Goal: Task Accomplishment & Management: Use online tool/utility

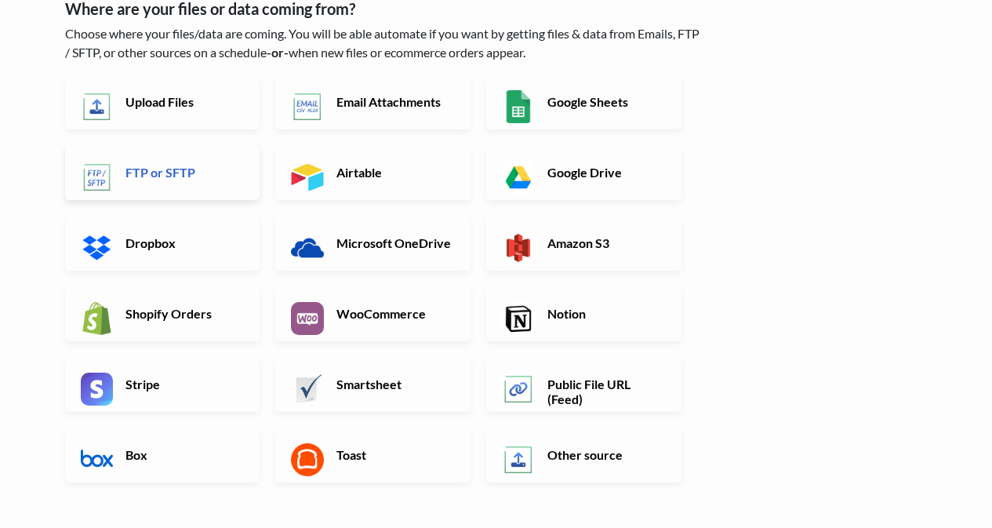
scroll to position [158, 0]
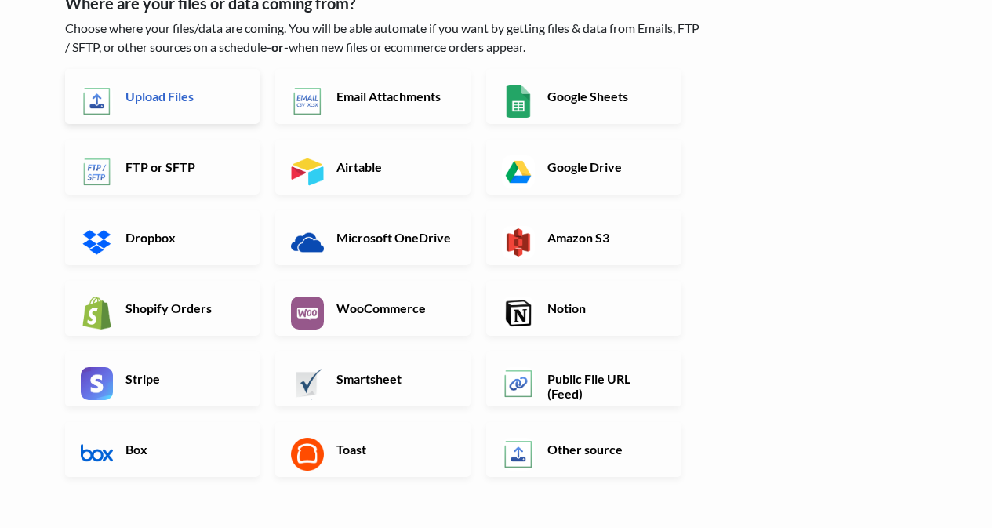
click at [175, 106] on link "Upload Files" at bounding box center [162, 96] width 195 height 55
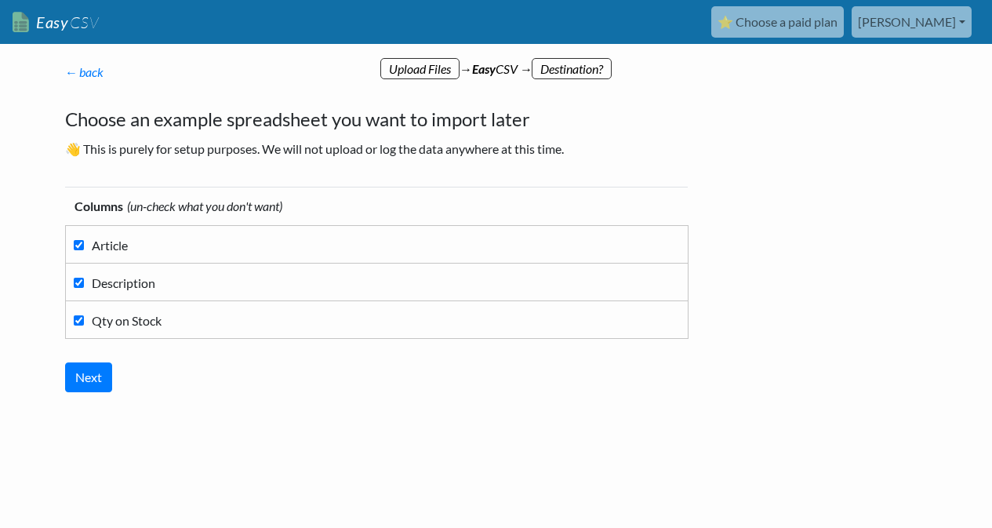
scroll to position [0, 0]
click at [98, 379] on input "Next" at bounding box center [88, 377] width 47 height 30
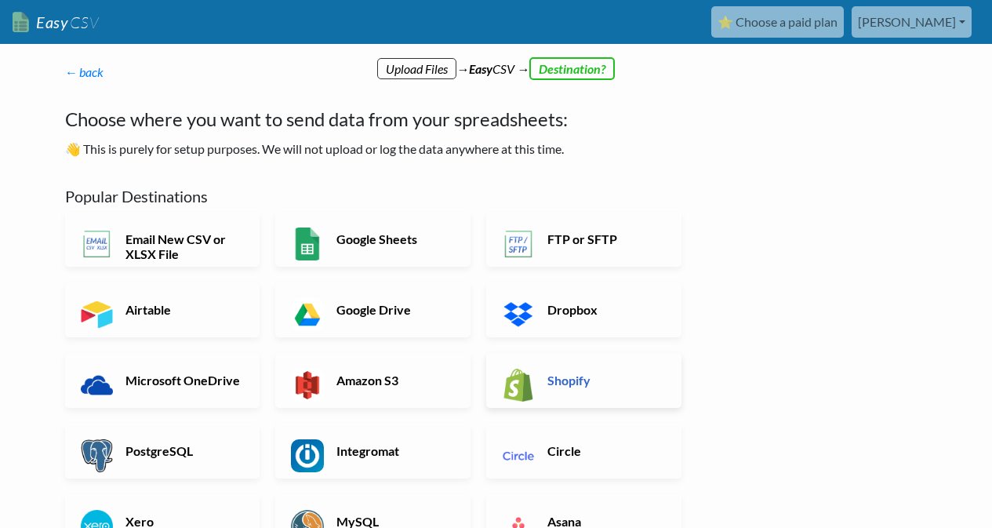
click at [560, 370] on link "Shopify" at bounding box center [583, 380] width 195 height 55
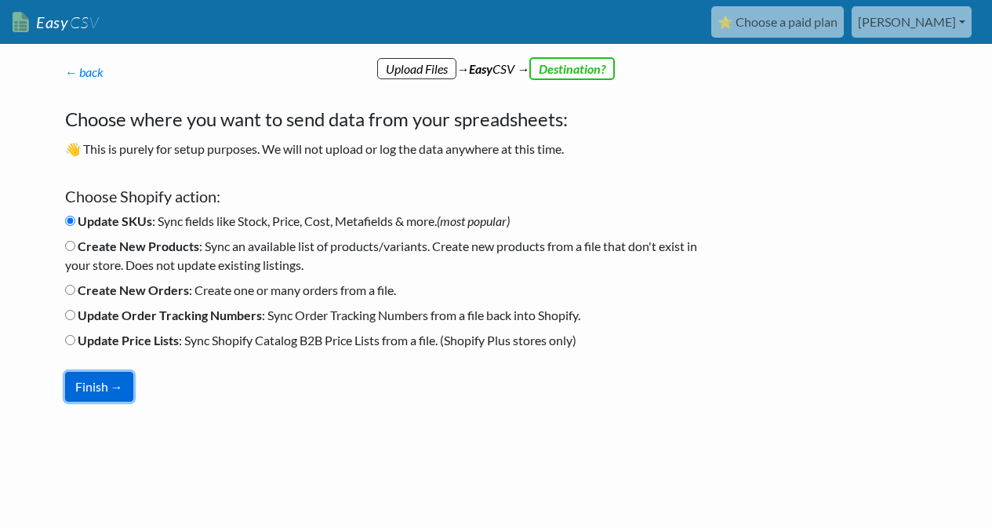
click at [118, 385] on button "Finish →" at bounding box center [99, 387] width 68 height 30
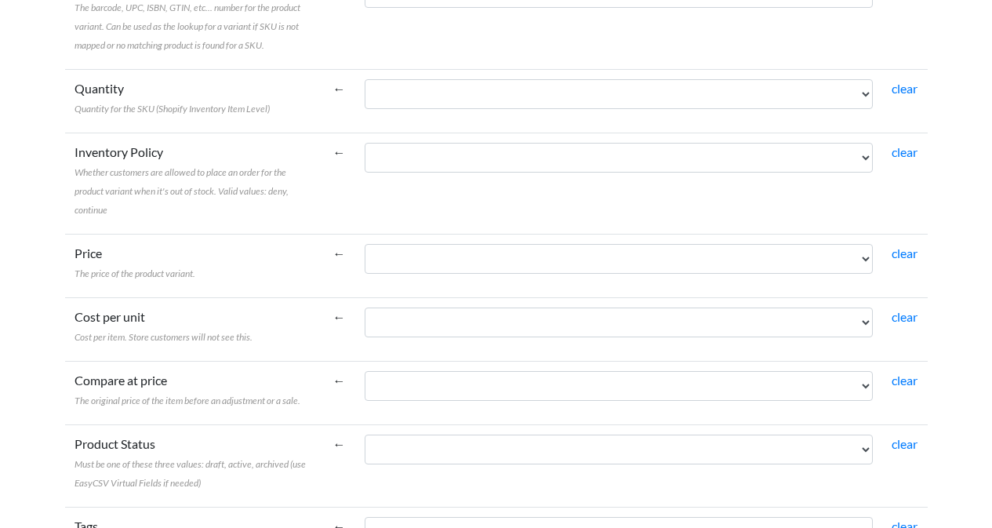
scroll to position [466, 0]
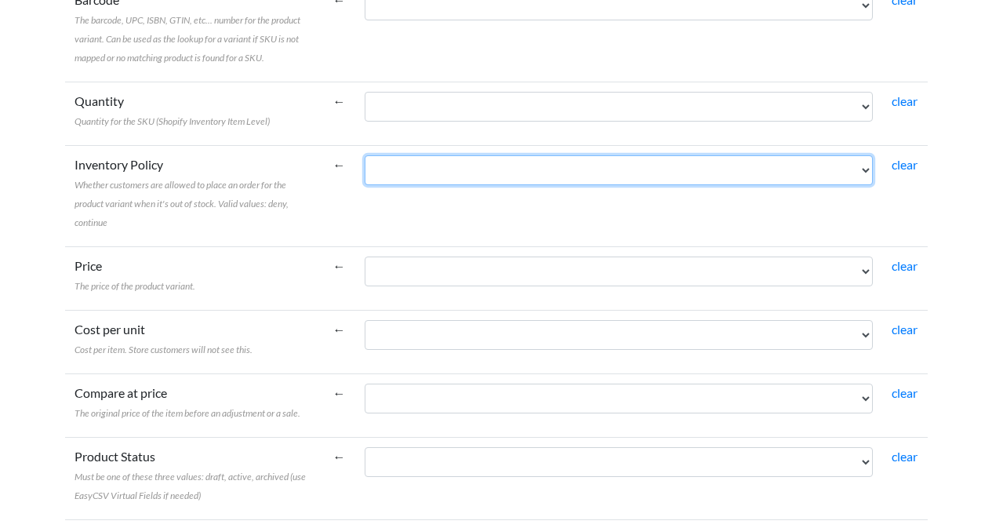
click at [466, 183] on select "Article Description Qty on Stock" at bounding box center [619, 170] width 508 height 30
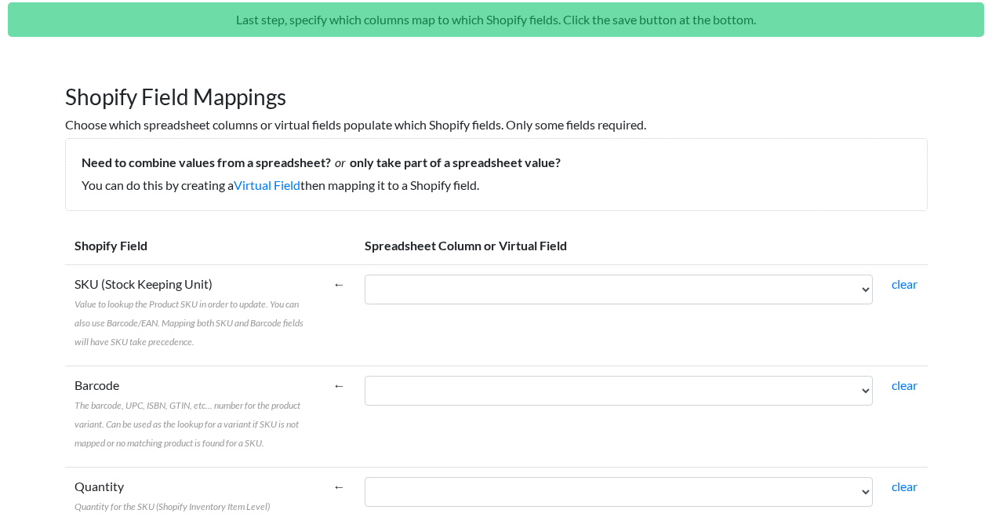
scroll to position [128, 0]
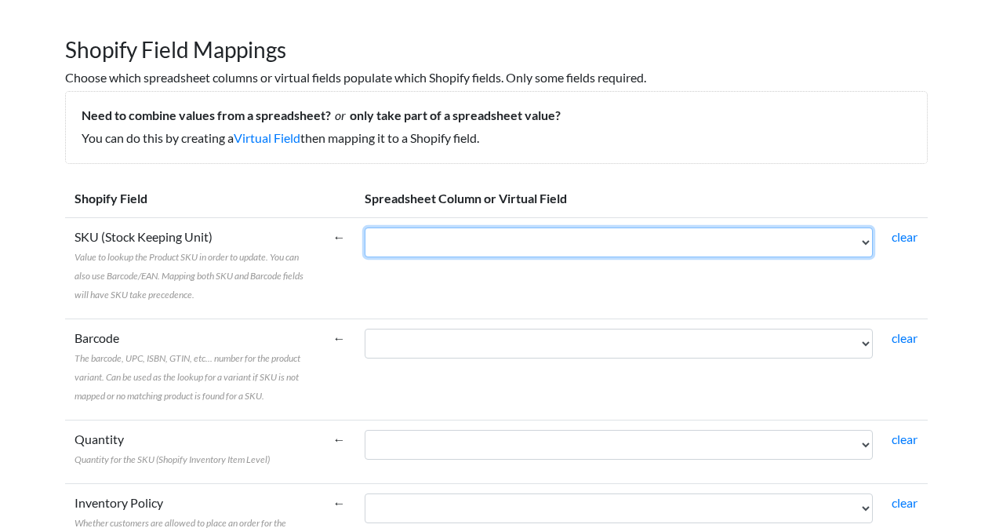
click at [497, 246] on select "Article Description Qty on Stock" at bounding box center [619, 242] width 508 height 30
select select "cr_751599"
click at [365, 227] on select "Article Description Qty on Stock" at bounding box center [619, 242] width 508 height 30
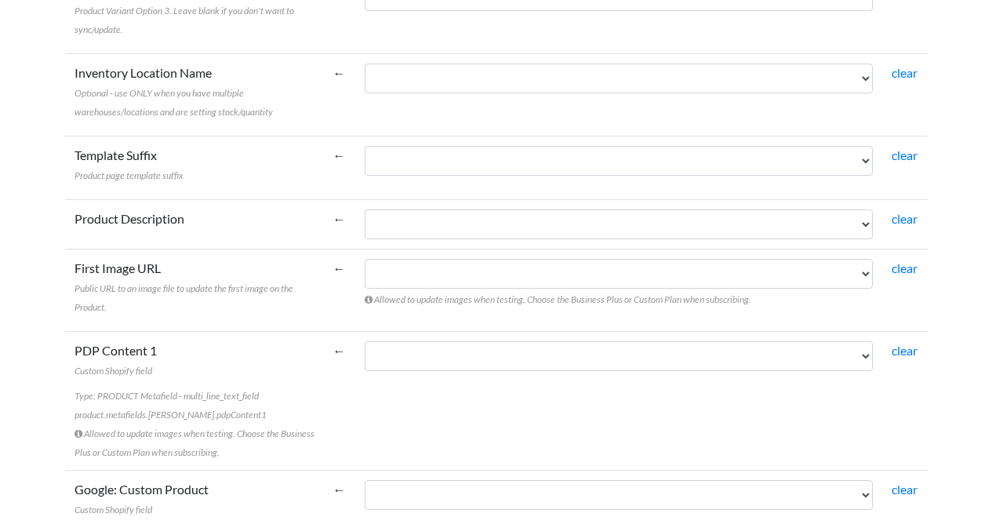
scroll to position [1307, 0]
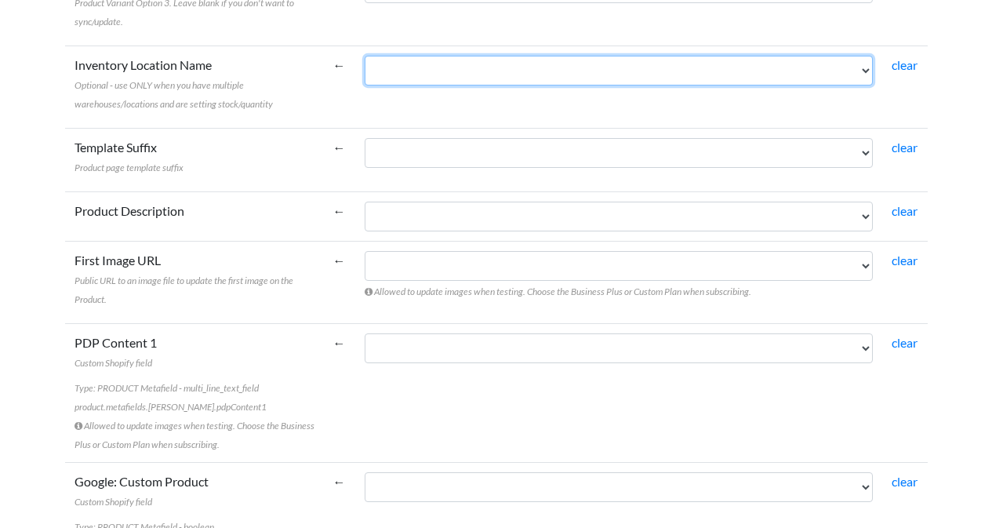
click at [580, 67] on select "Article Description Qty on Stock" at bounding box center [619, 71] width 508 height 30
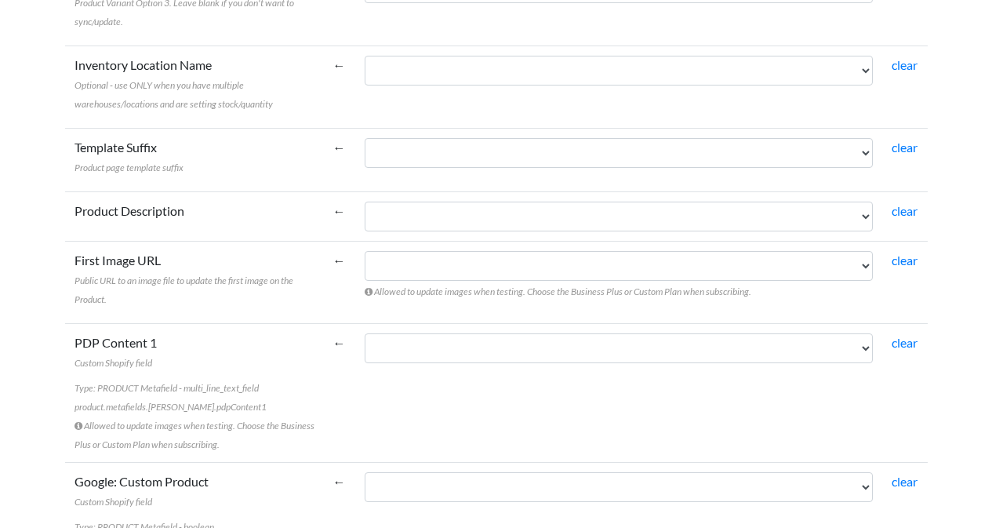
click at [335, 66] on td "←" at bounding box center [339, 86] width 31 height 82
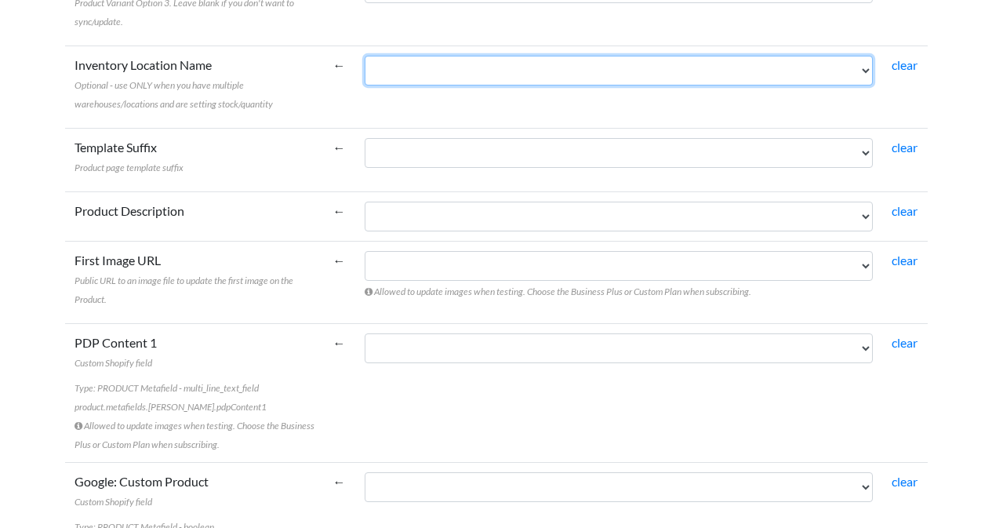
click at [858, 72] on select "Article Description Qty on Stock" at bounding box center [619, 71] width 508 height 30
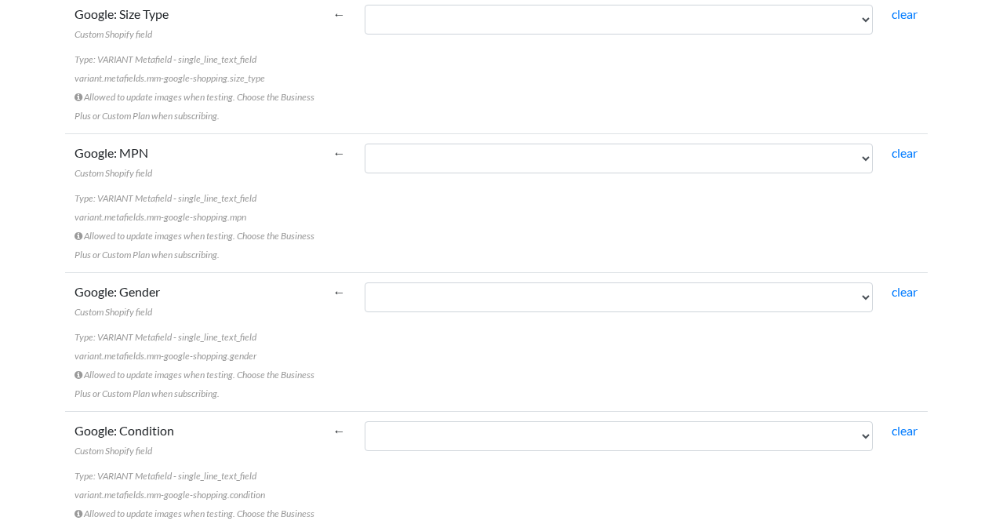
scroll to position [3837, 0]
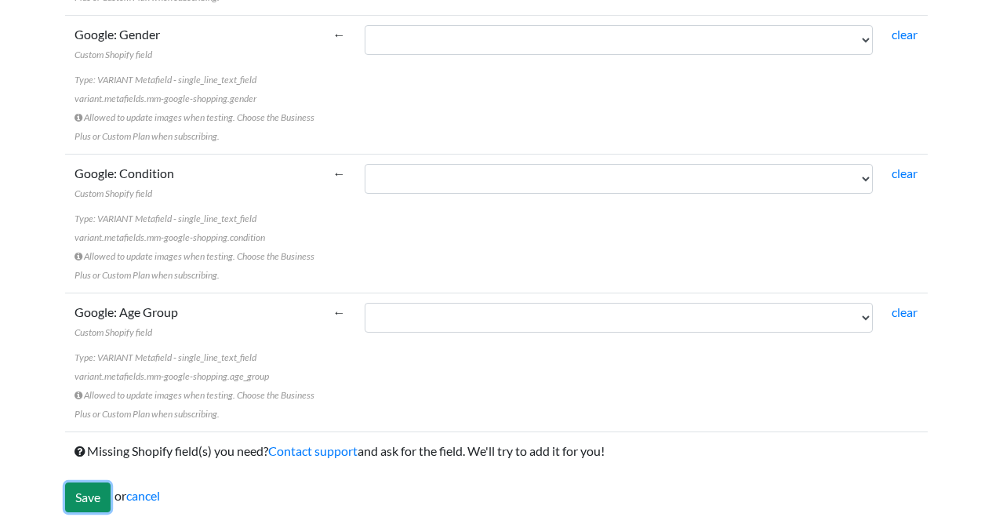
click at [95, 490] on input "Save" at bounding box center [87, 497] width 45 height 30
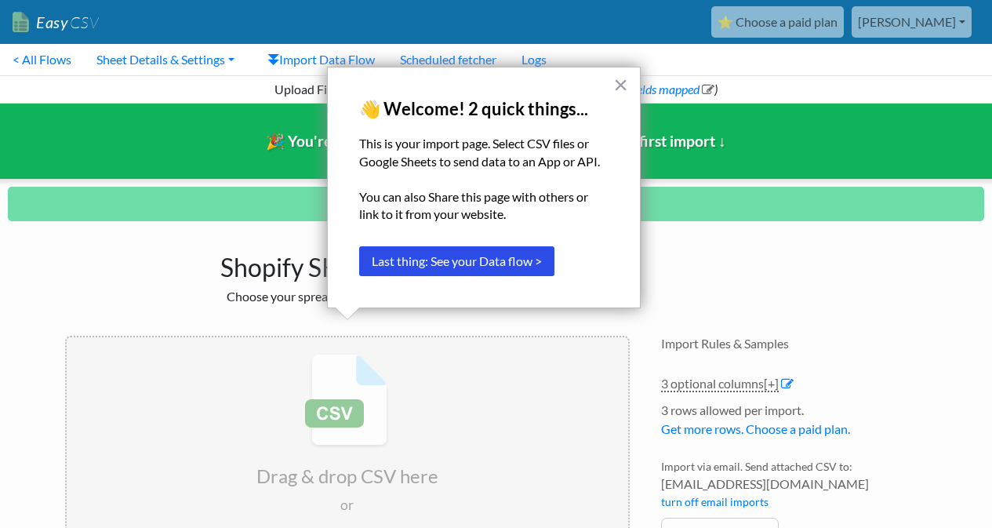
scroll to position [67, 0]
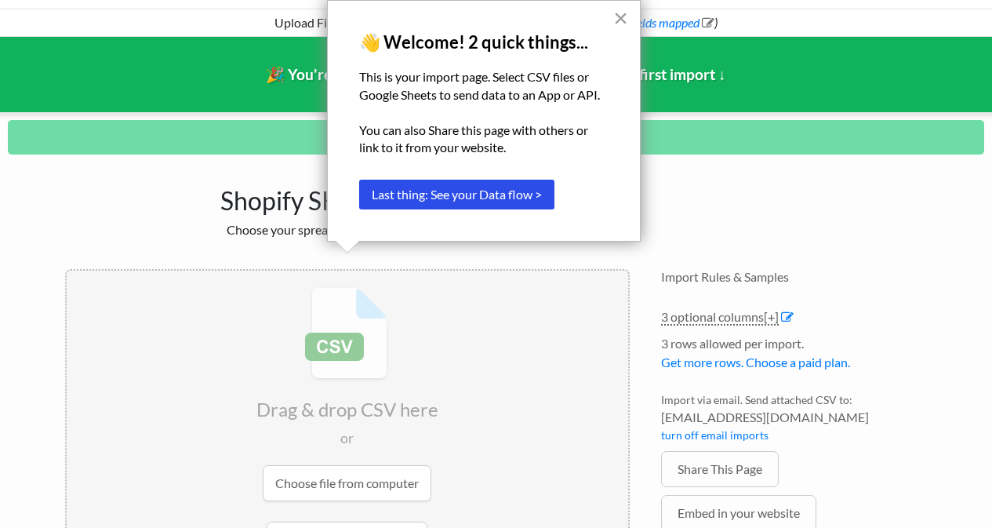
click at [624, 20] on button "×" at bounding box center [620, 17] width 15 height 25
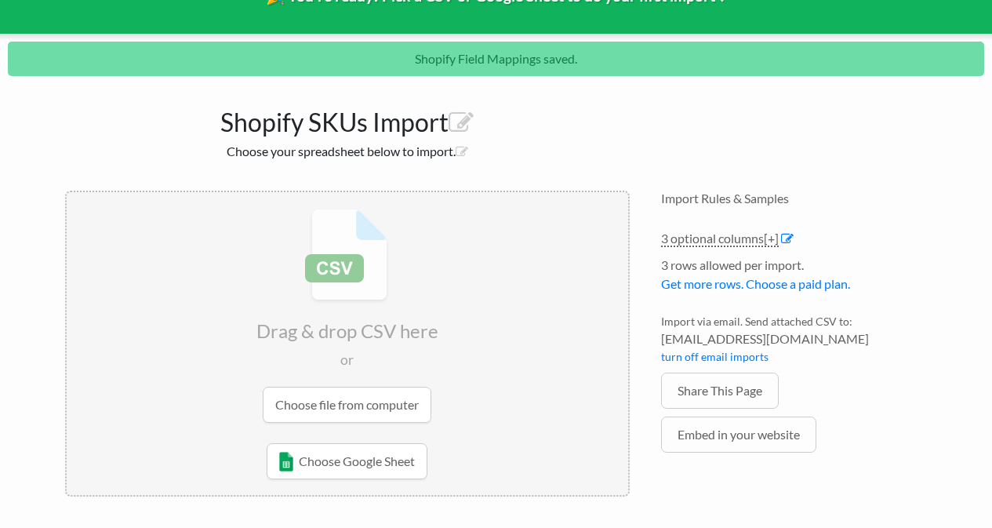
scroll to position [0, 0]
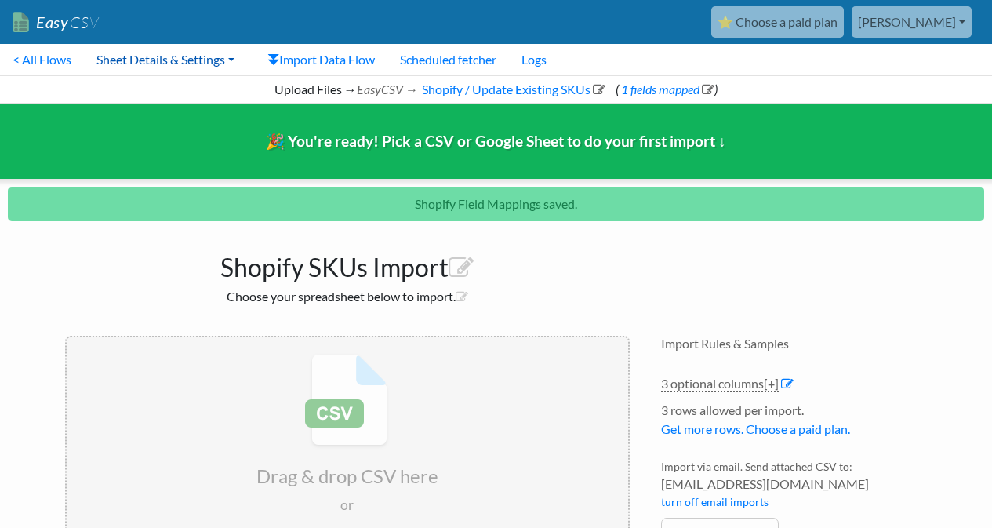
click at [209, 62] on link "Sheet Details & Settings" at bounding box center [165, 59] width 163 height 31
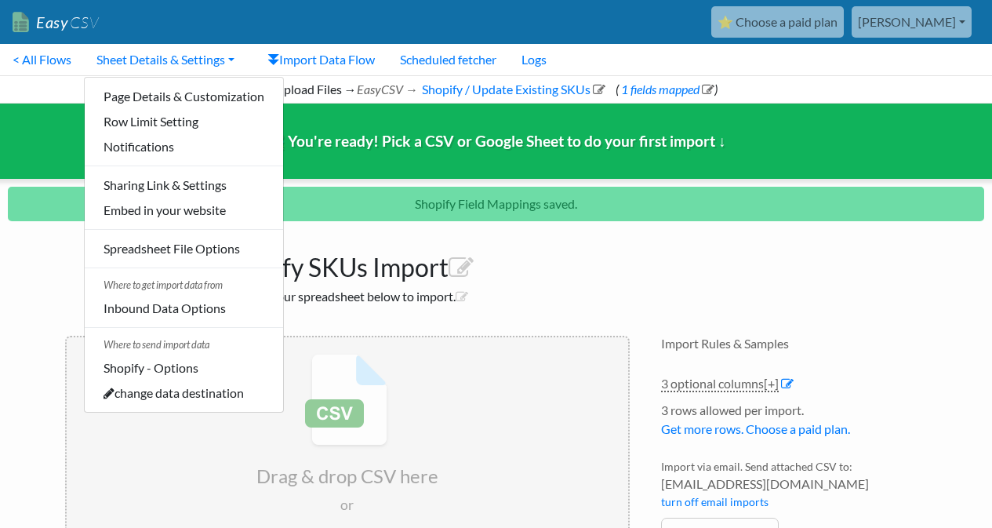
click at [542, 246] on h1 "Shopify SKUs Import" at bounding box center [347, 264] width 565 height 38
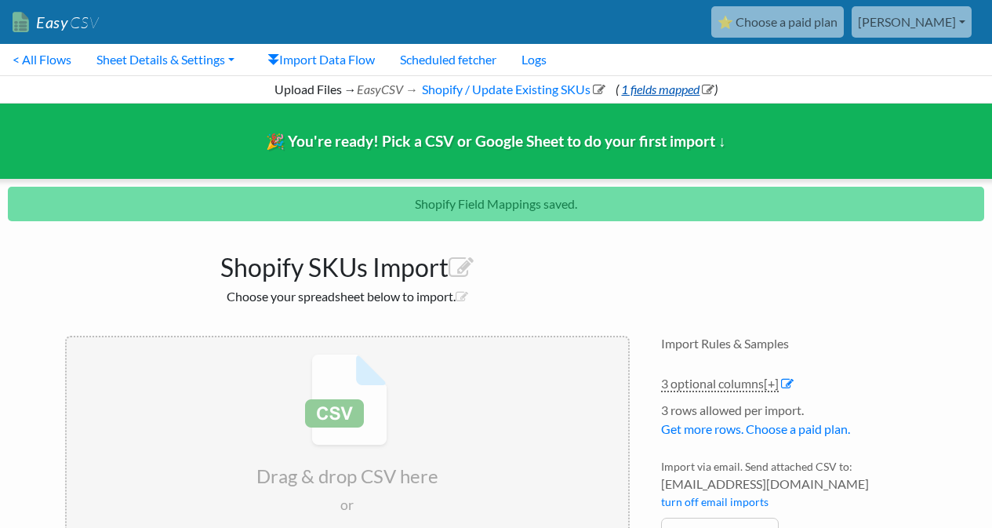
click at [676, 89] on link "1 fields mapped" at bounding box center [667, 89] width 96 height 15
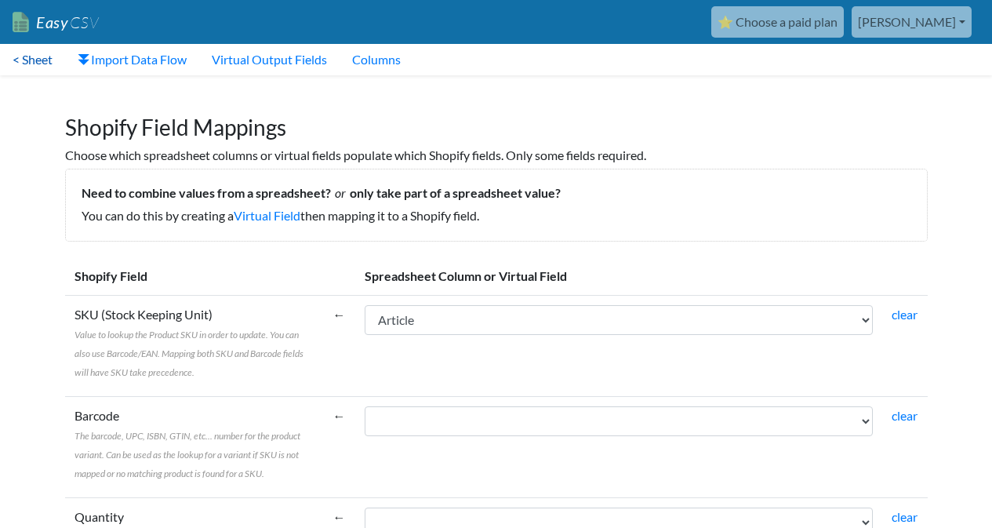
click at [34, 64] on link "< Sheet" at bounding box center [32, 59] width 65 height 31
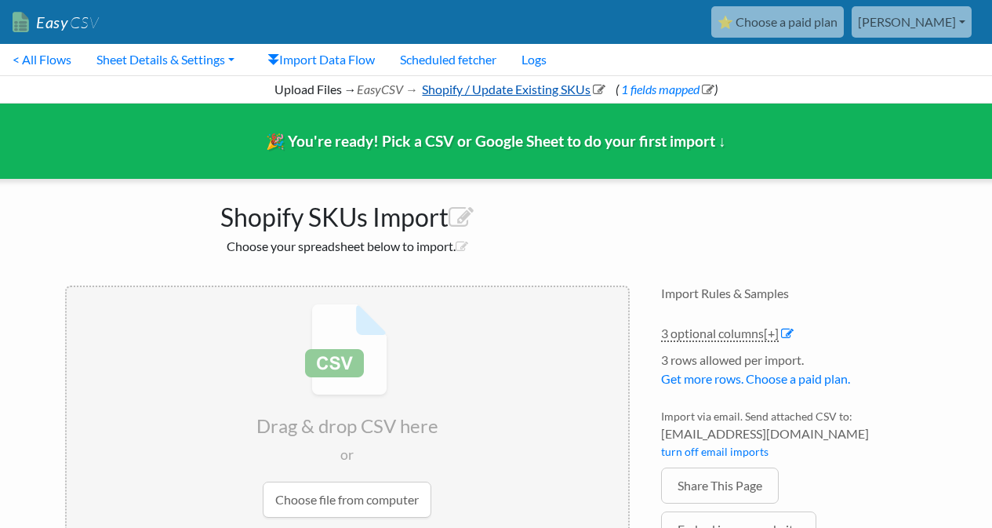
click at [511, 89] on link "Shopify / Update Existing SKUs" at bounding box center [513, 89] width 186 height 15
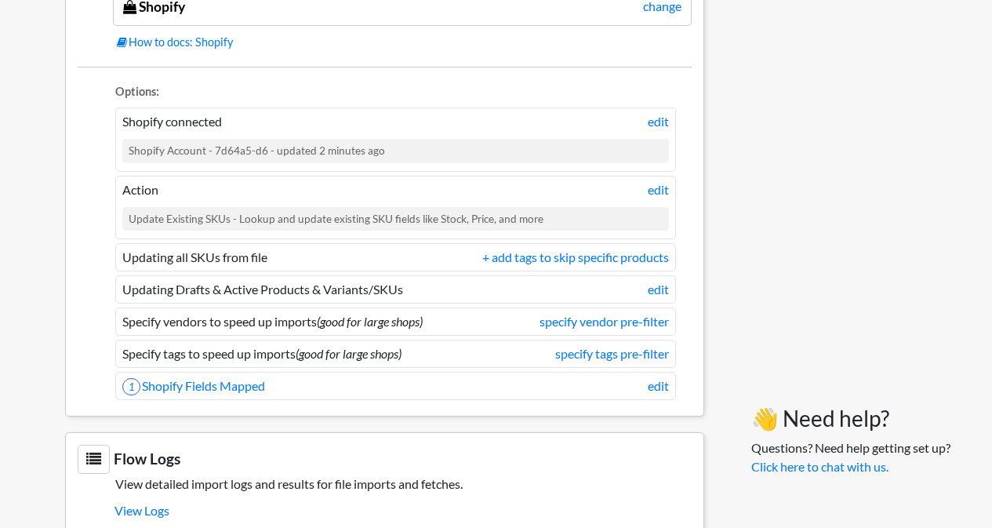
scroll to position [1386, 0]
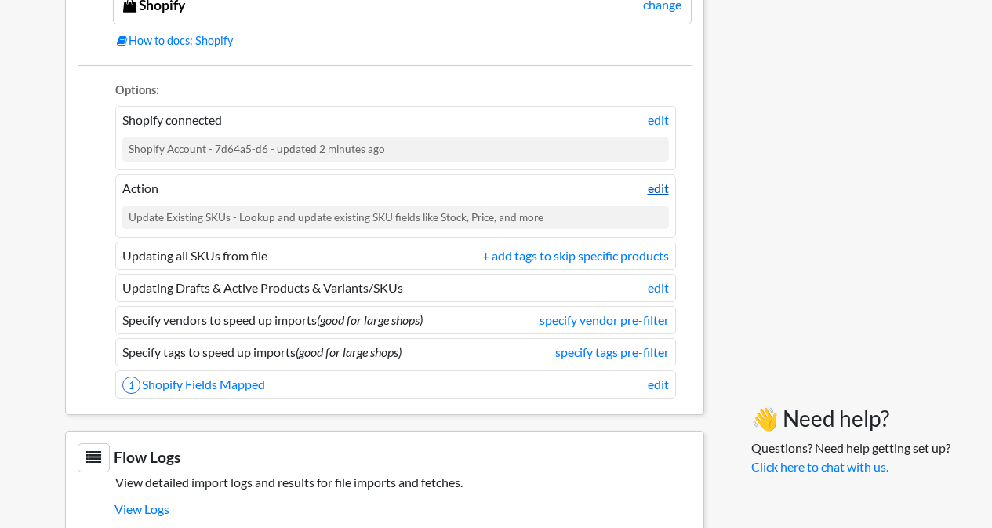
click at [655, 189] on link "edit" at bounding box center [658, 188] width 21 height 19
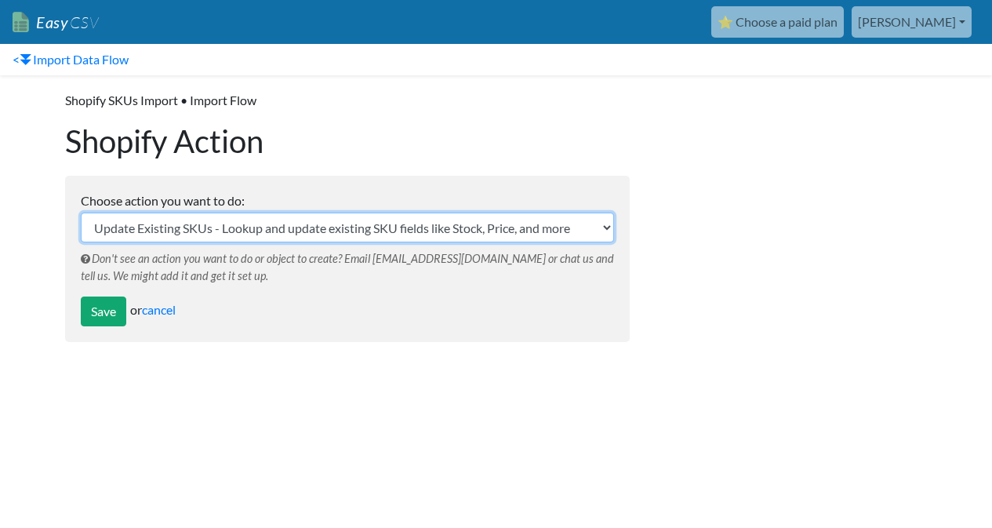
click at [588, 214] on select "Update Existing SKUs - Lookup and update existing SKU fields like Stock, Price,…" at bounding box center [347, 228] width 533 height 30
